Goal: Task Accomplishment & Management: Complete application form

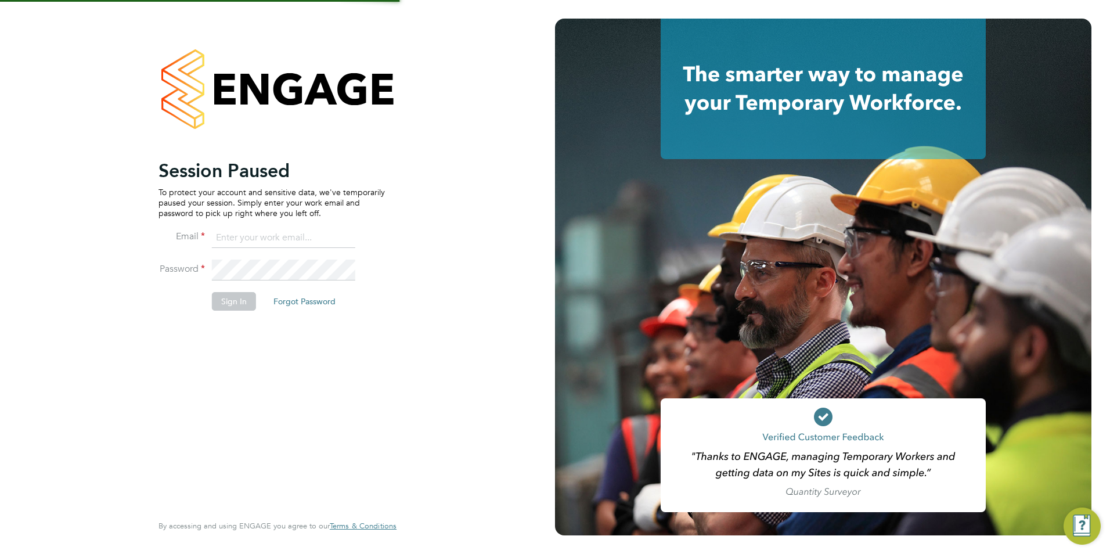
type input "emma@carbonrecruitment.co.uk"
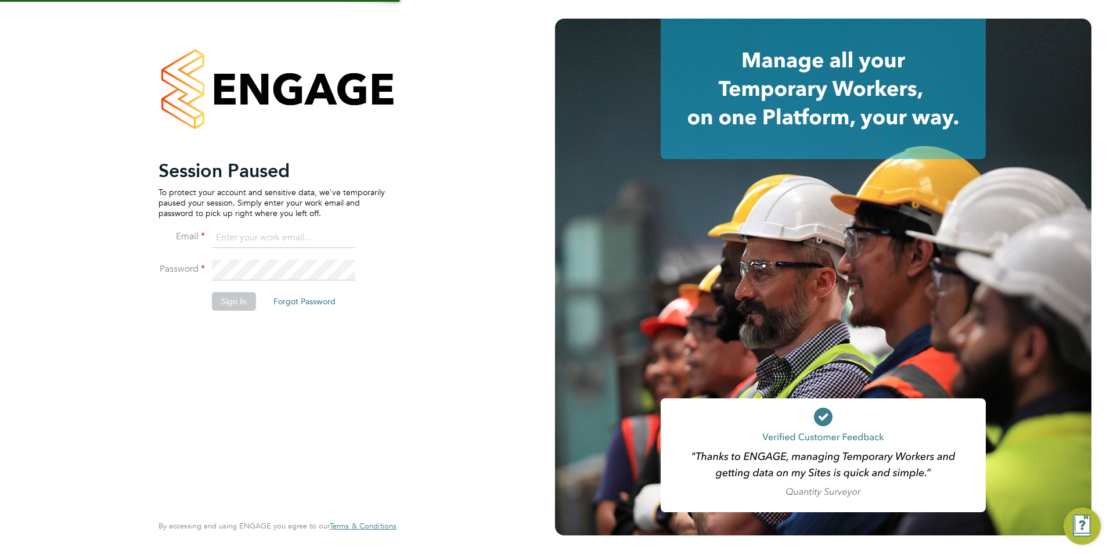
type input "[PERSON_NAME][EMAIL_ADDRESS][DOMAIN_NAME]"
click at [235, 293] on button "Sign In" at bounding box center [234, 301] width 44 height 19
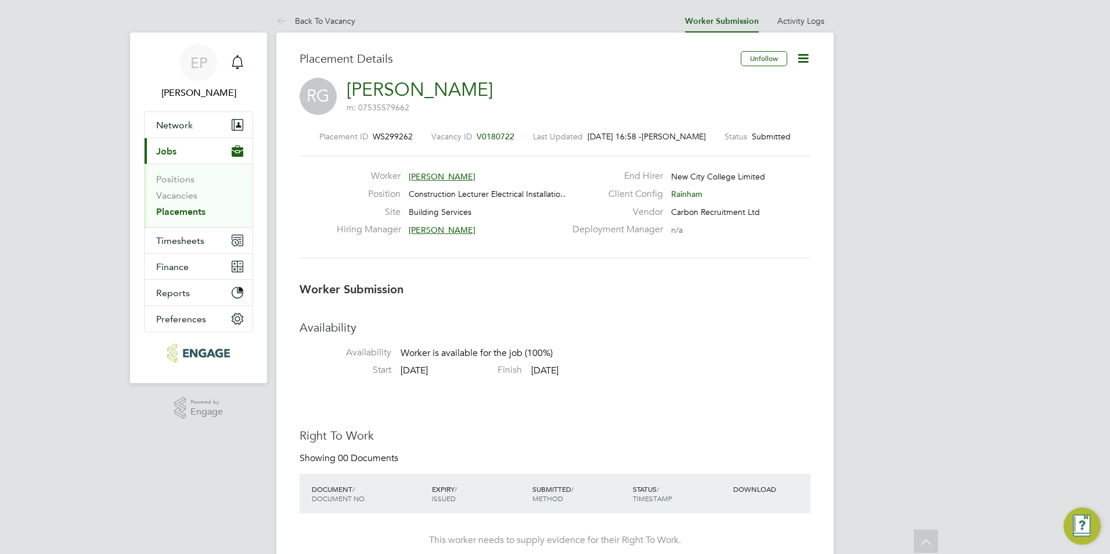
drag, startPoint x: 274, startPoint y: 323, endPoint x: 251, endPoint y: 173, distance: 152.0
click at [325, 22] on link "Back To Vacancy" at bounding box center [315, 21] width 79 height 10
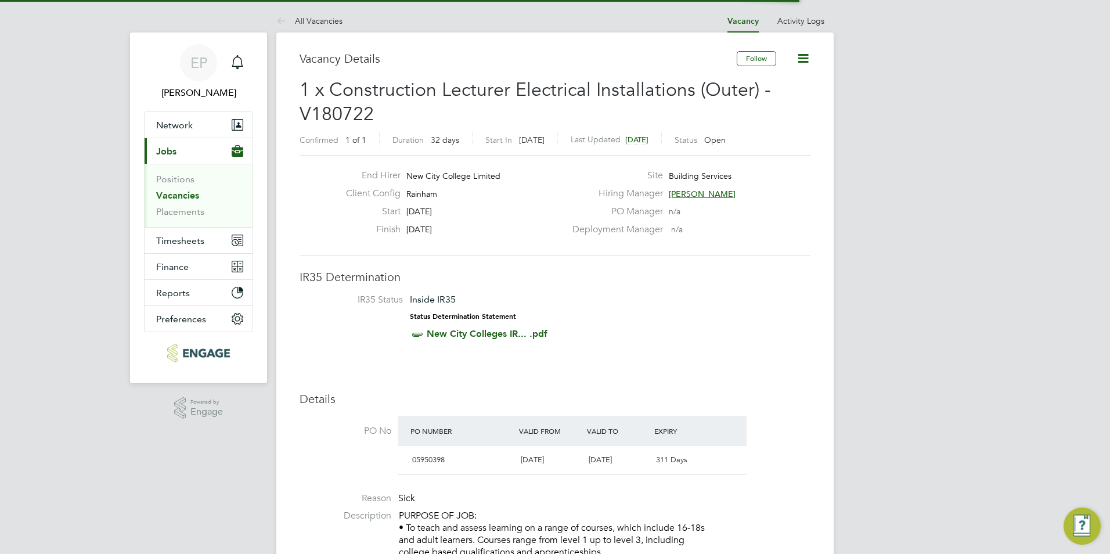
scroll to position [19, 229]
